Goal: Find contact information: Find contact information

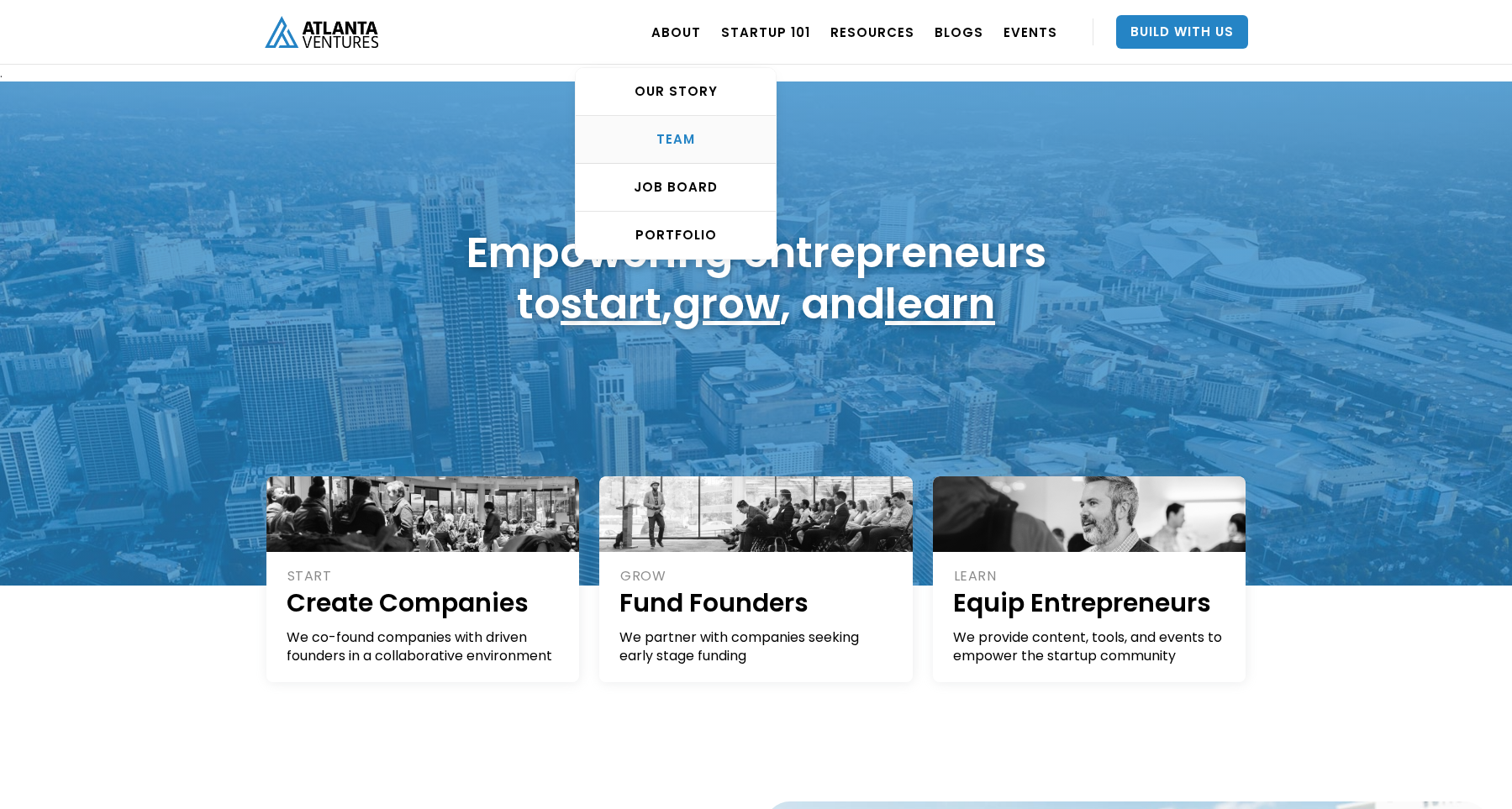
click at [694, 137] on div "TEAM" at bounding box center [676, 139] width 200 height 16
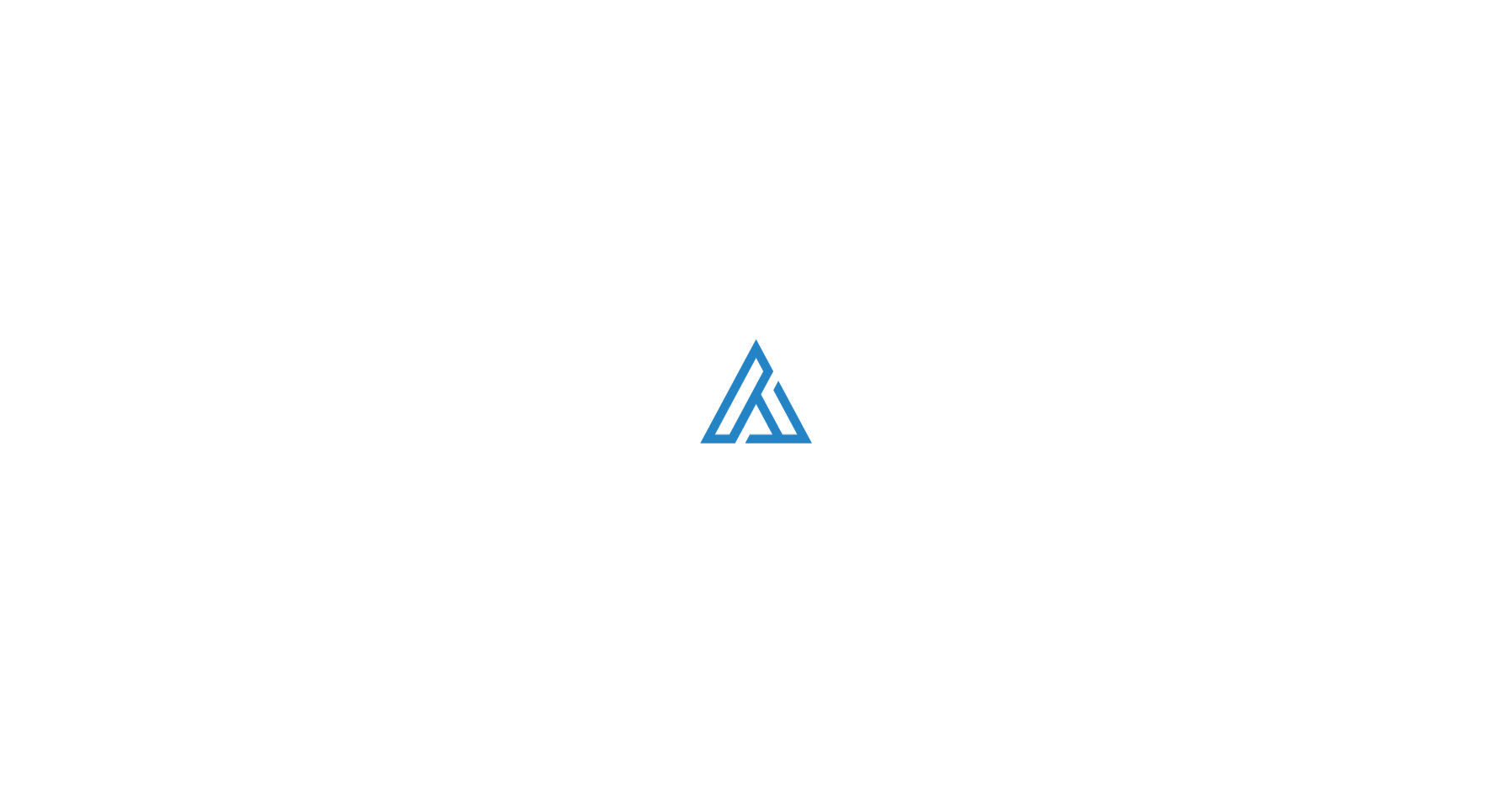
scroll to position [2129, 0]
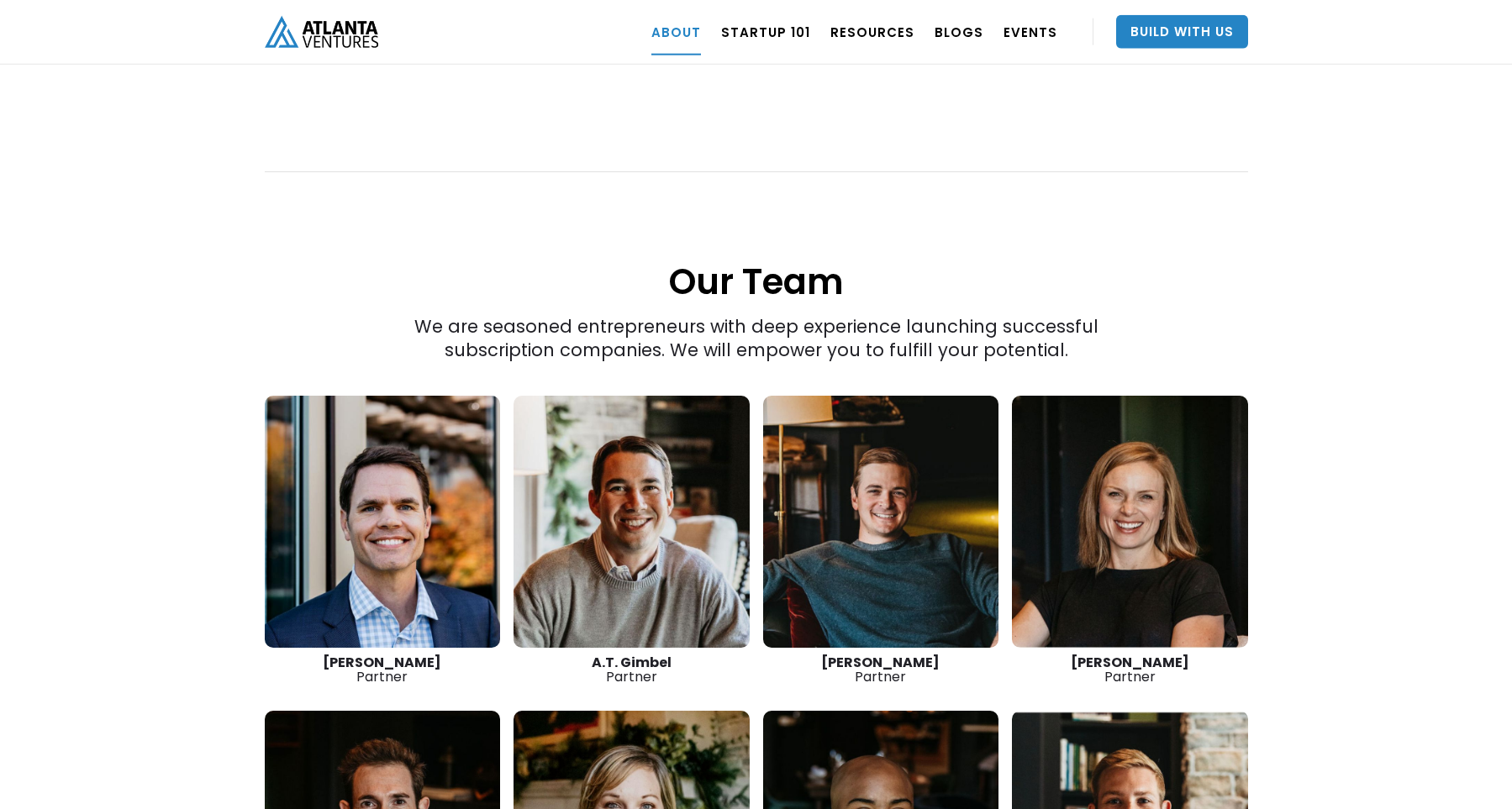
click at [394, 521] on link at bounding box center [383, 521] width 237 height 252
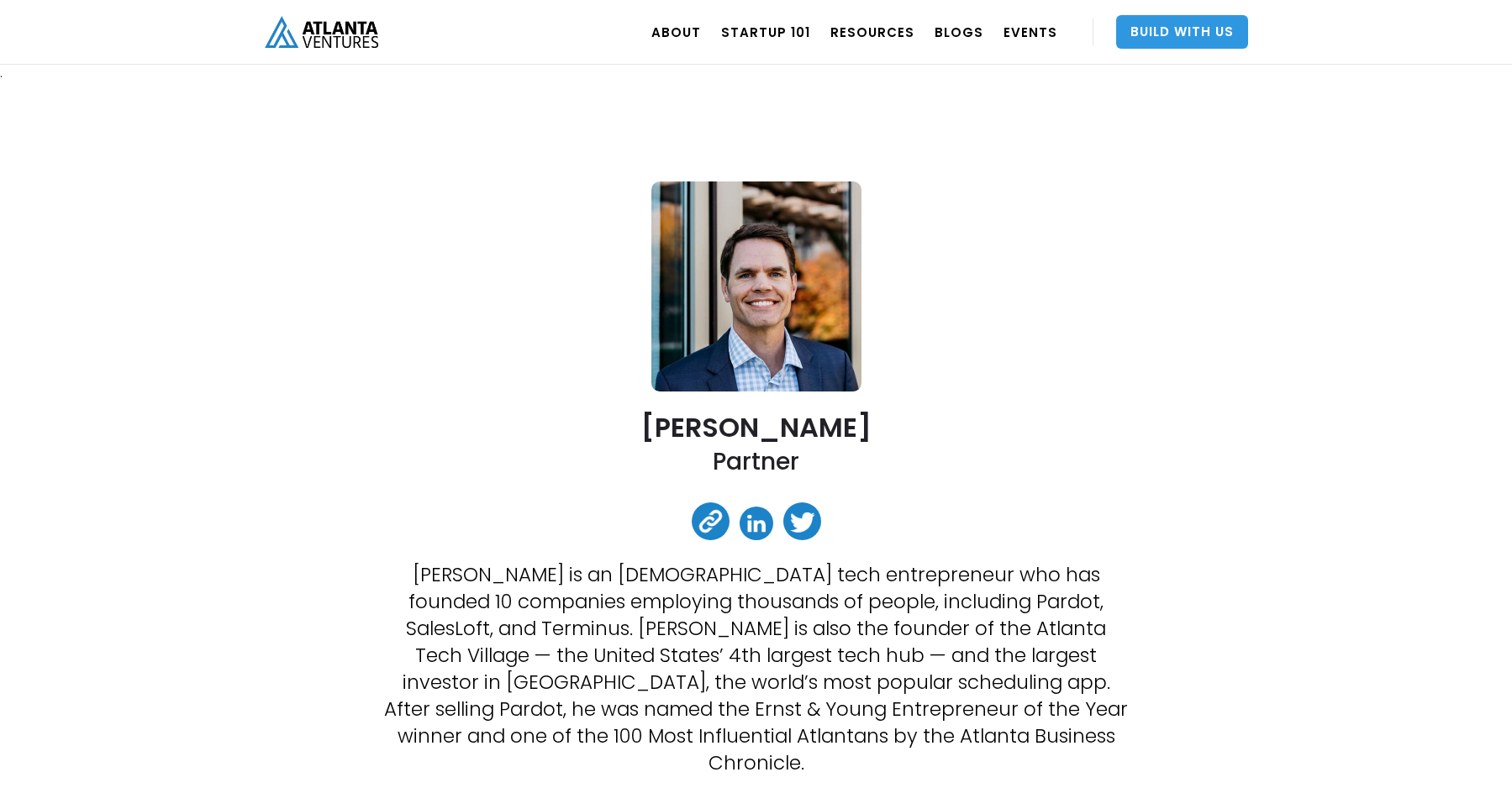
click at [1174, 30] on link "Build With Us" at bounding box center [1182, 32] width 132 height 34
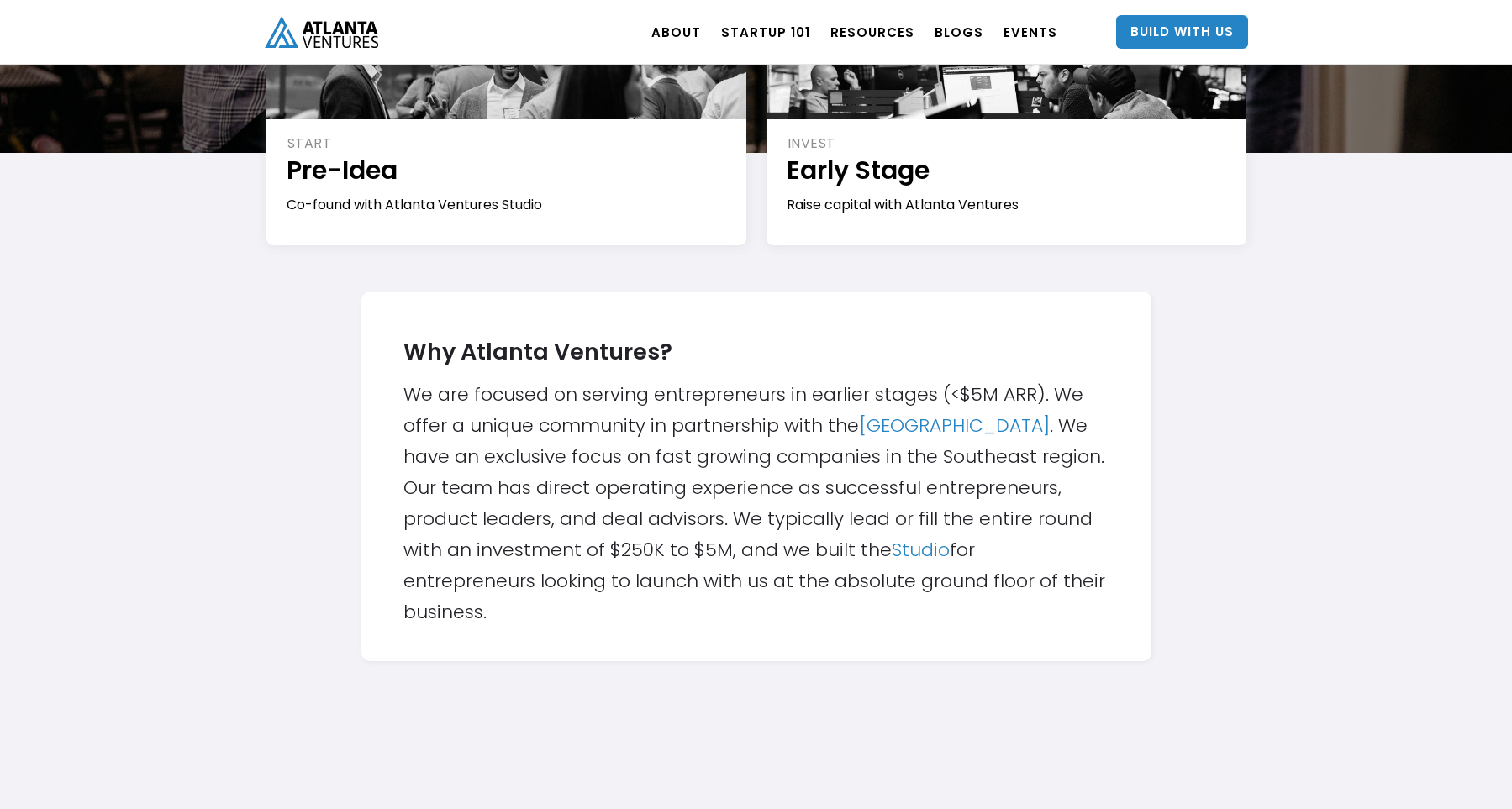
scroll to position [232, 0]
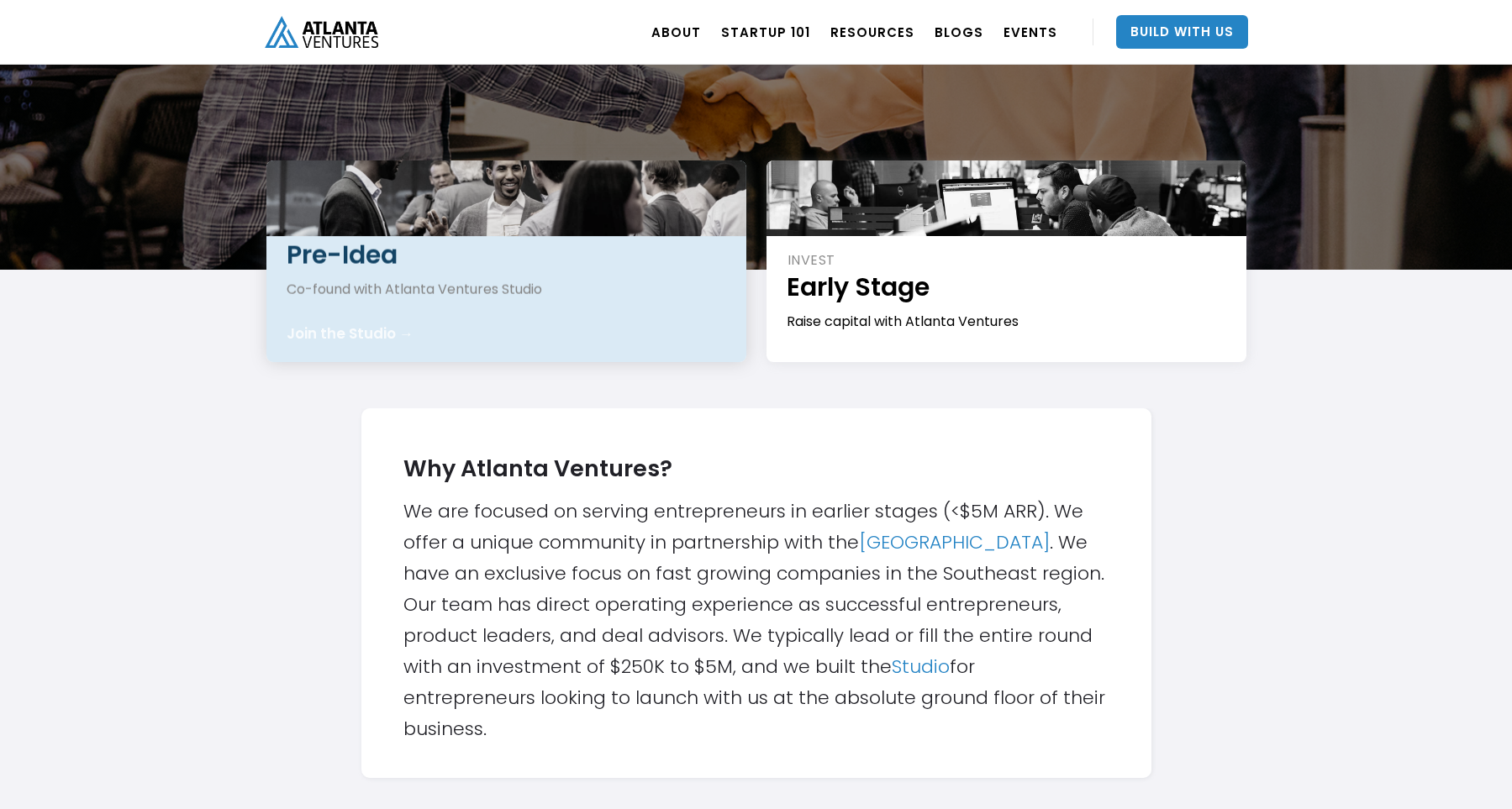
click at [396, 221] on div at bounding box center [506, 197] width 479 height 76
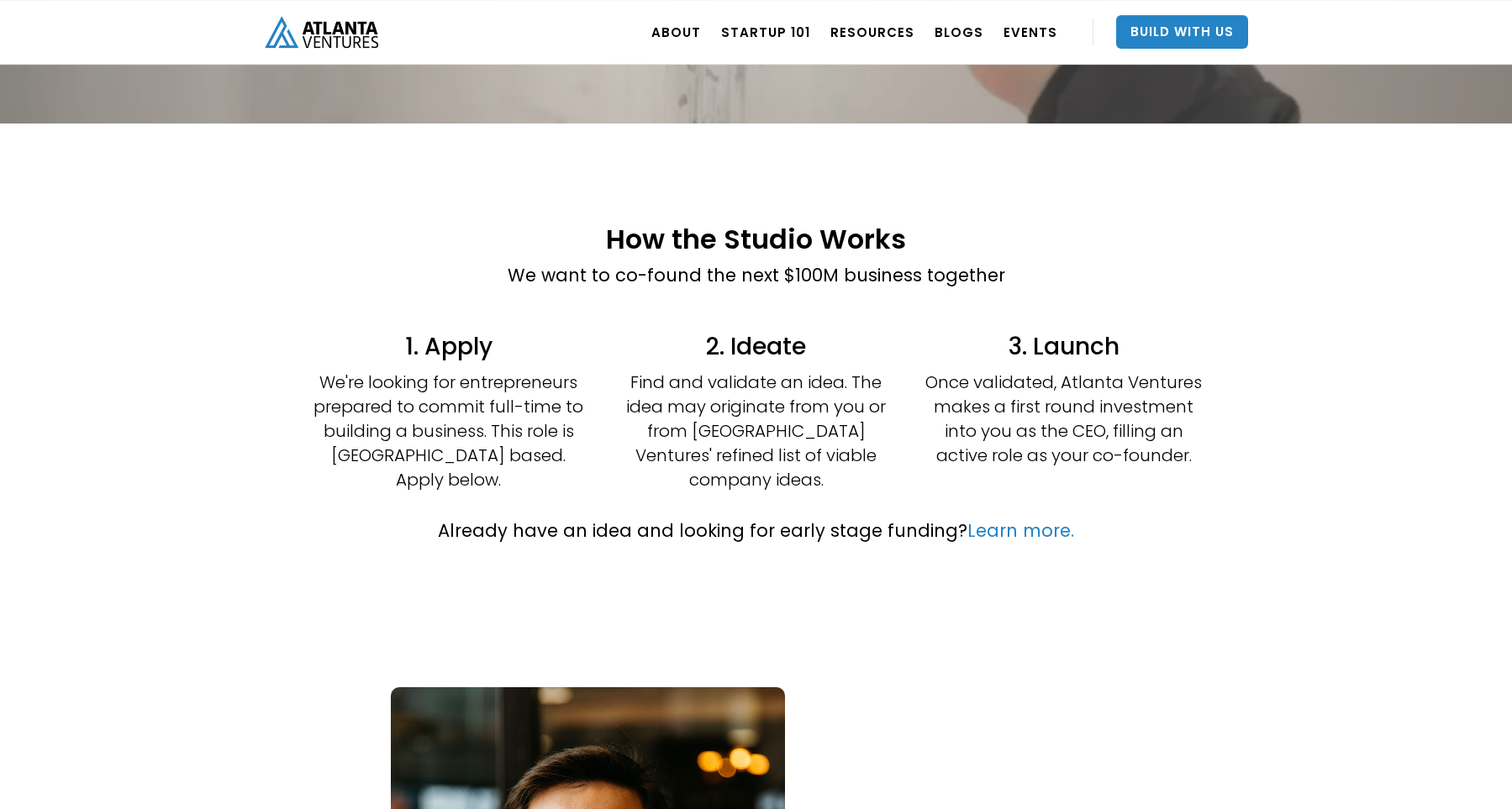
scroll to position [348, 0]
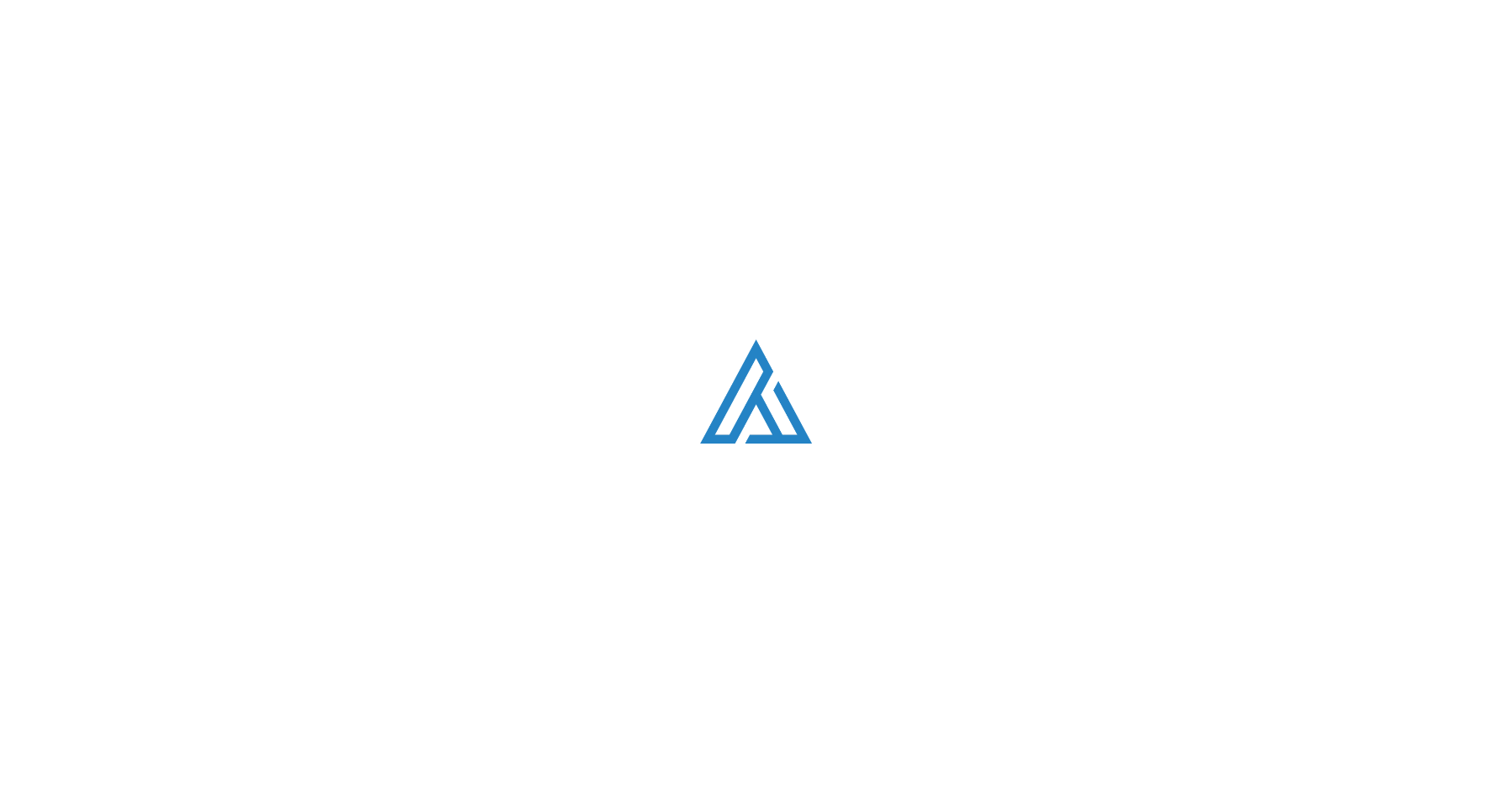
scroll to position [232, 0]
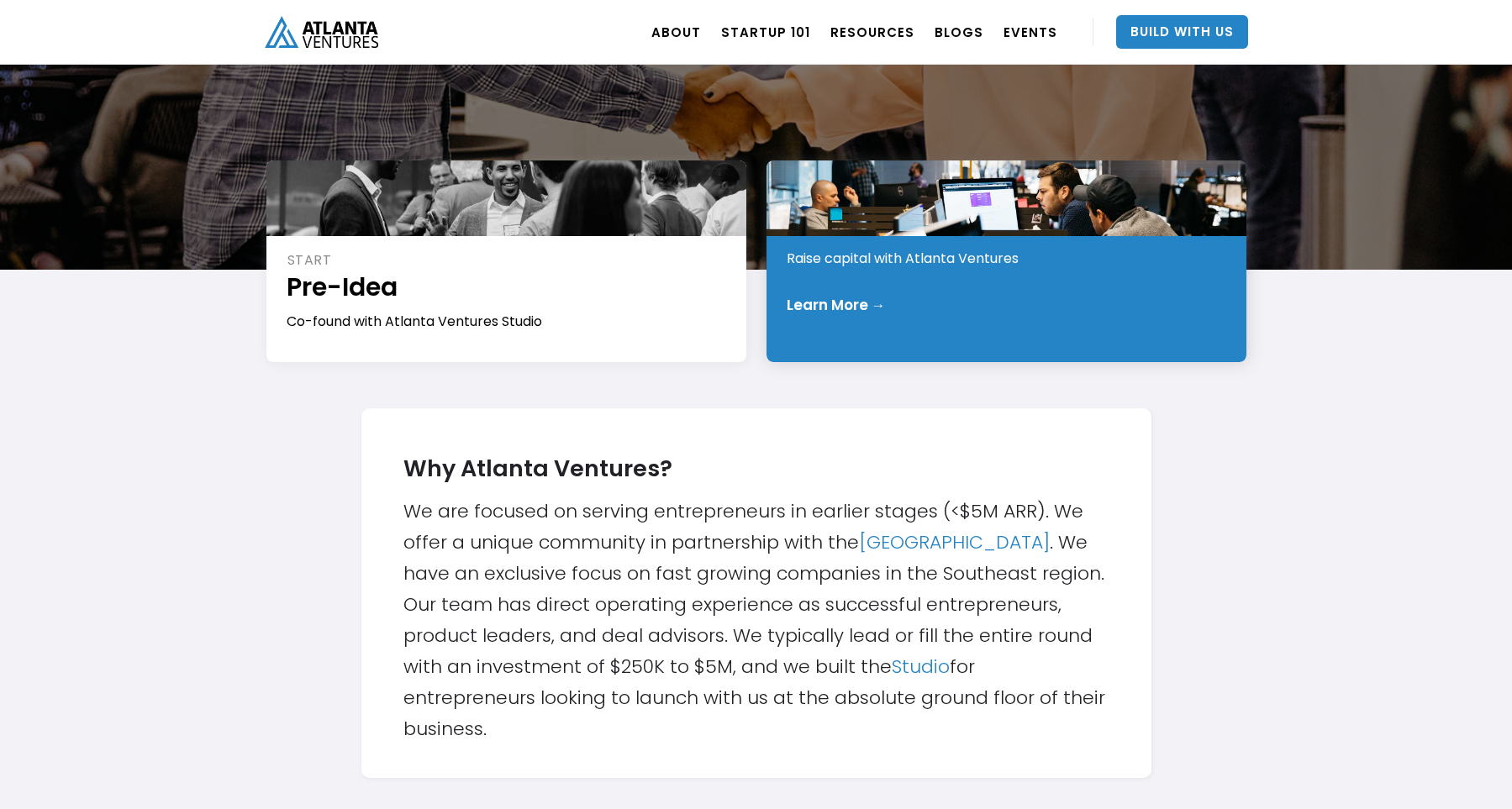
click at [908, 275] on div "INVEST Early Stage Raise capital with Atlanta Ventures Learn More →" at bounding box center [1005, 261] width 479 height 202
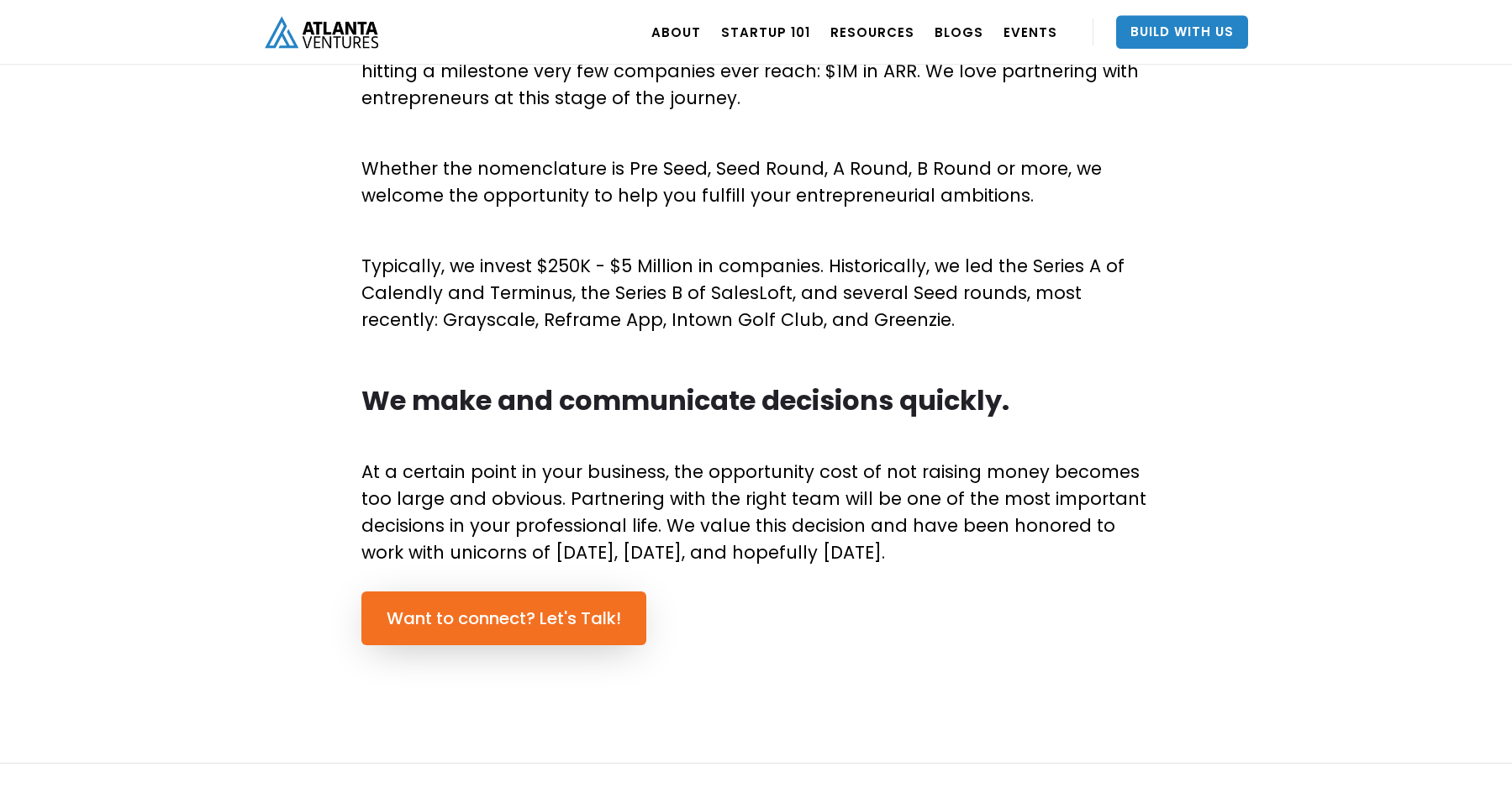
scroll to position [928, 0]
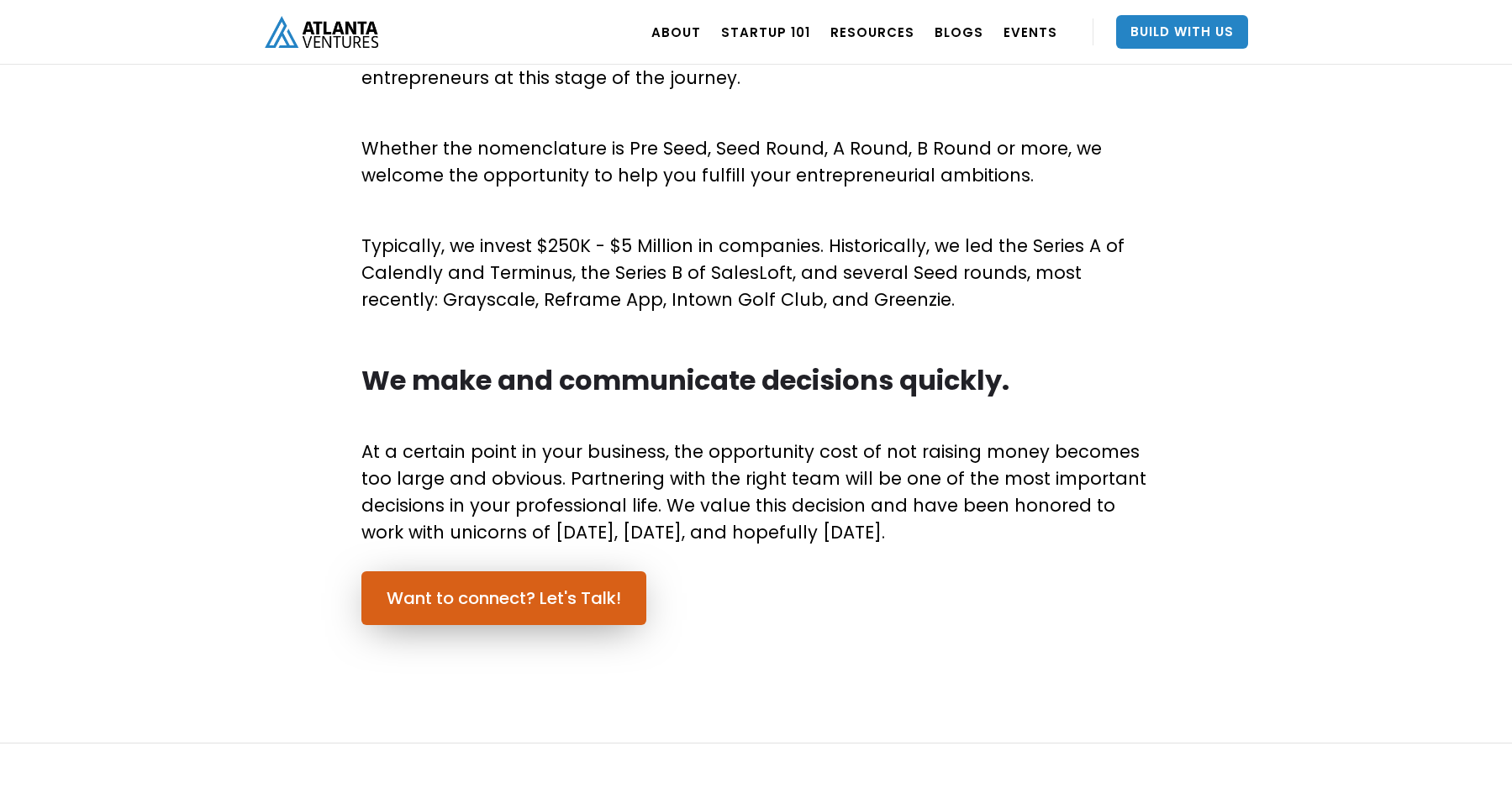
click at [567, 592] on link "Want to connect? Let's Talk!" at bounding box center [503, 598] width 285 height 54
